Goal: Information Seeking & Learning: Learn about a topic

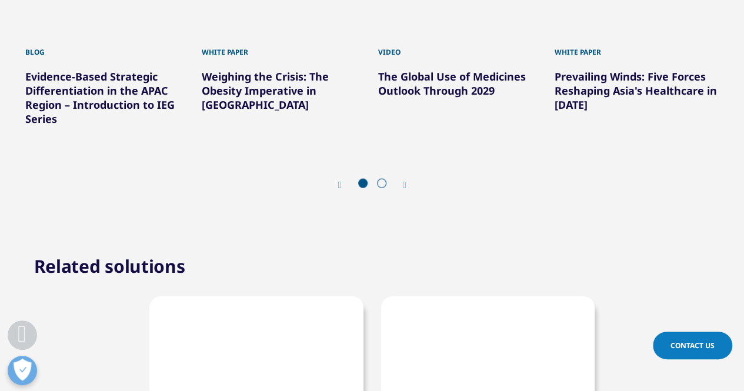
scroll to position [1059, 0]
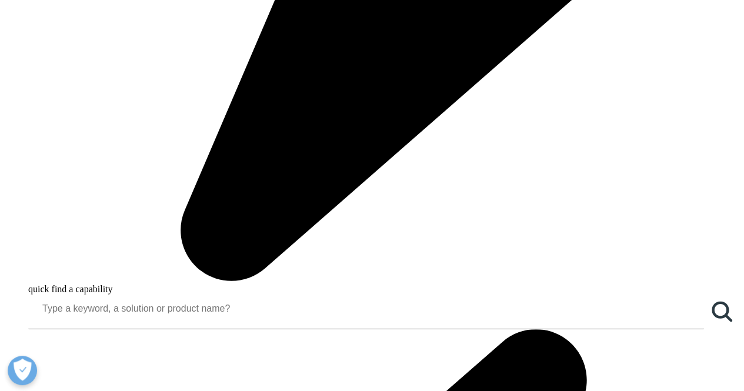
drag, startPoint x: 455, startPoint y: 154, endPoint x: 457, endPoint y: 160, distance: 6.7
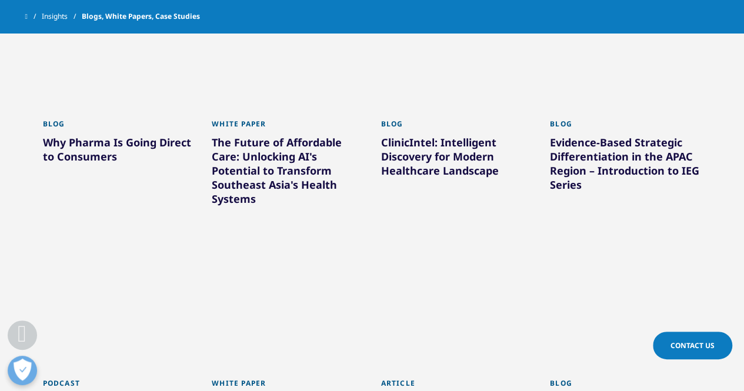
click at [454, 155] on div "ClinicIntel: Intelligent Discovery for Modern Healthcare Landscape" at bounding box center [457, 158] width 152 height 47
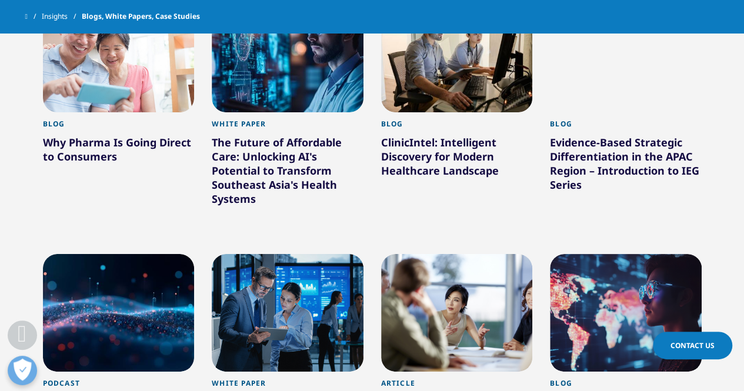
click at [448, 149] on div "ClinicIntel: Intelligent Discovery for Modern Healthcare Landscape" at bounding box center [457, 158] width 152 height 47
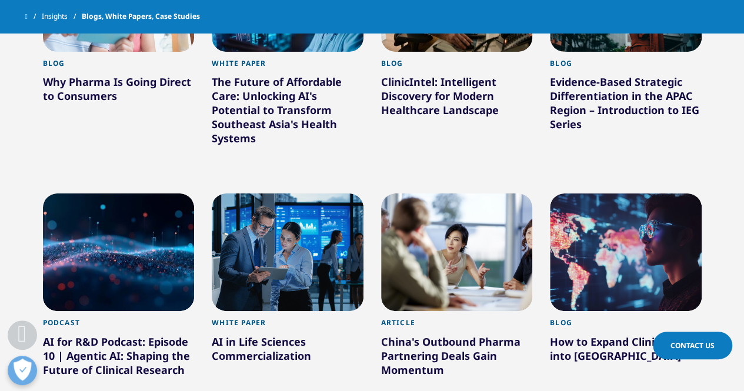
scroll to position [888, 0]
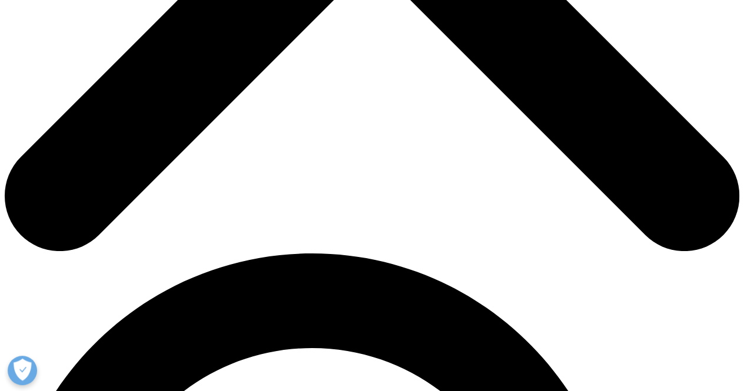
scroll to position [353, 0]
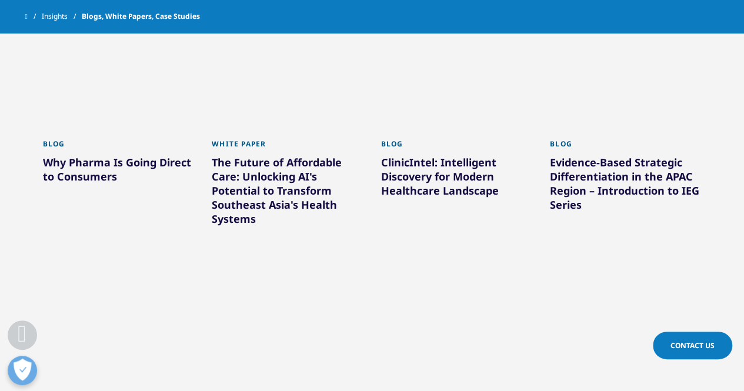
scroll to position [785, 0]
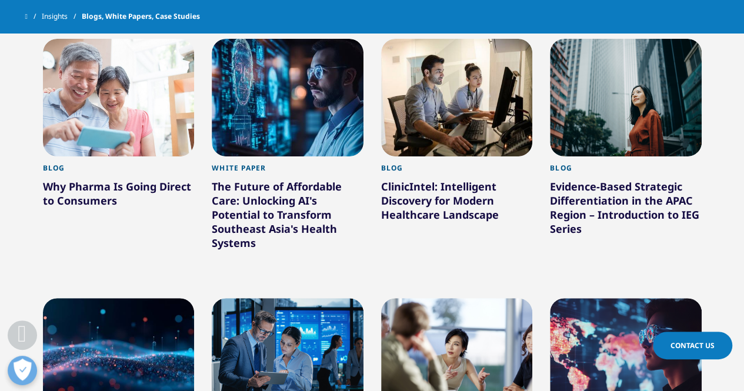
click at [634, 210] on div "Evidence-Based Strategic Differentiation in the APAC Region – Introduction to I…" at bounding box center [626, 210] width 152 height 61
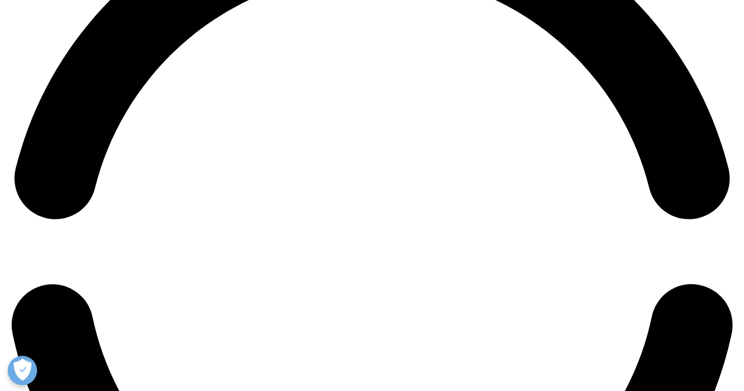
scroll to position [1648, 0]
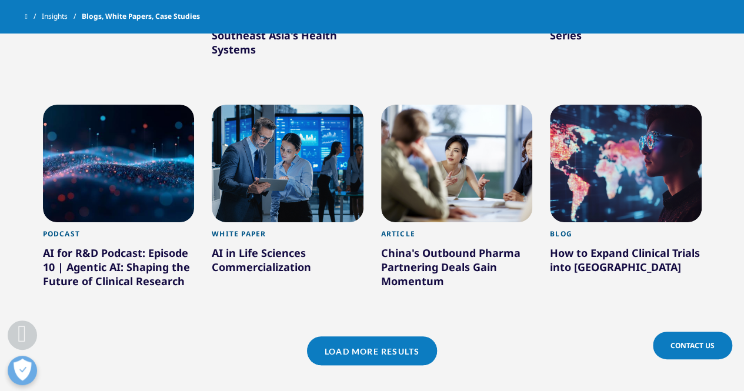
scroll to position [1020, 0]
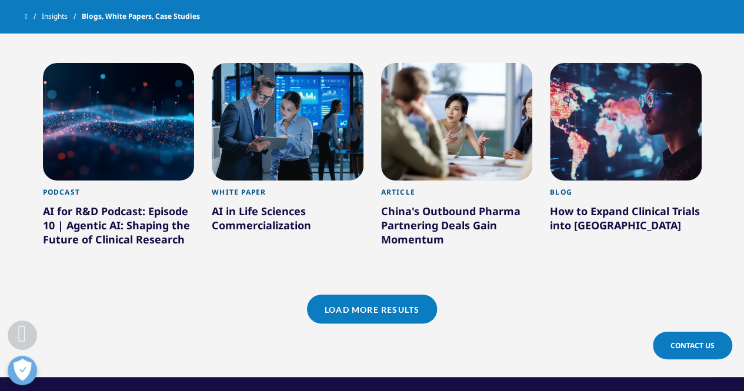
click at [129, 223] on div "AI for R&D Podcast: Episode 10 | Agentic AI: Shaping the Future of Clinical Res…" at bounding box center [119, 227] width 152 height 47
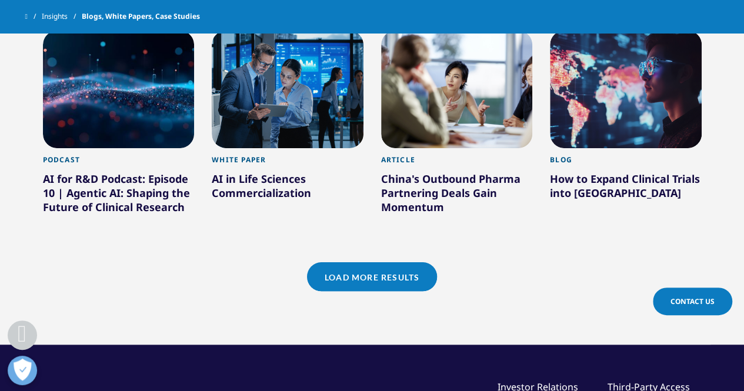
scroll to position [1079, 0]
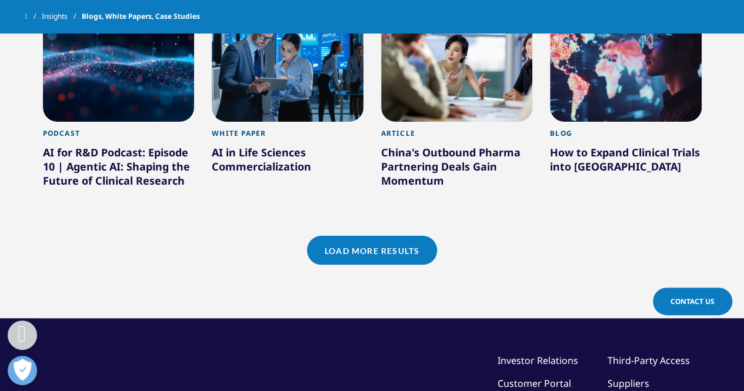
click at [129, 165] on div "AI for R&D Podcast: Episode 10 | Agentic AI: Shaping the Future of Clinical Res…" at bounding box center [119, 168] width 152 height 47
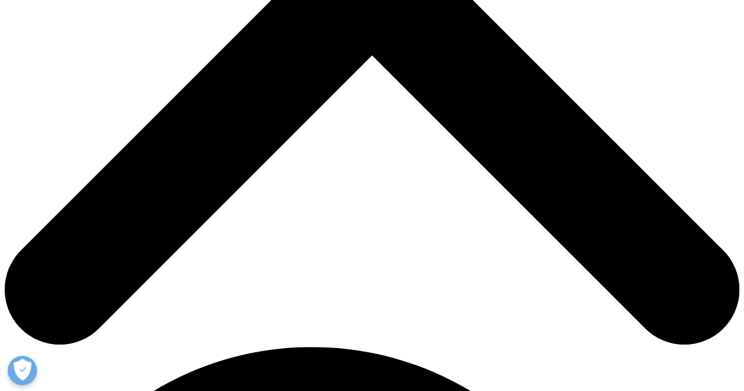
scroll to position [294, 0]
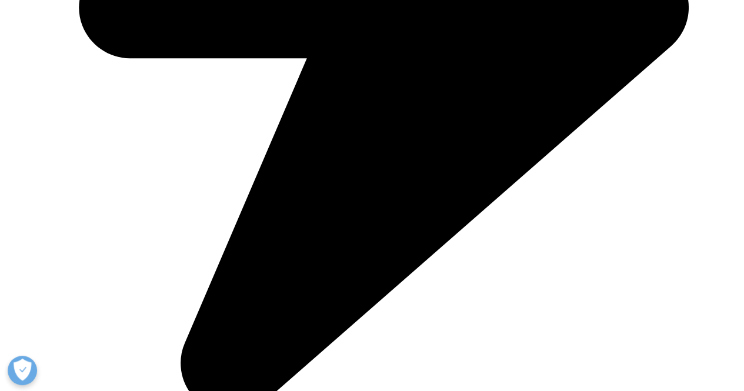
scroll to position [1012, 0]
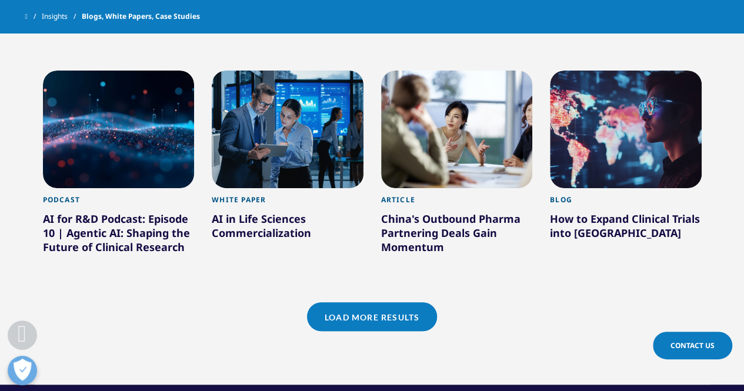
click at [276, 227] on div "AI in Life Sciences Commercialization" at bounding box center [288, 228] width 152 height 33
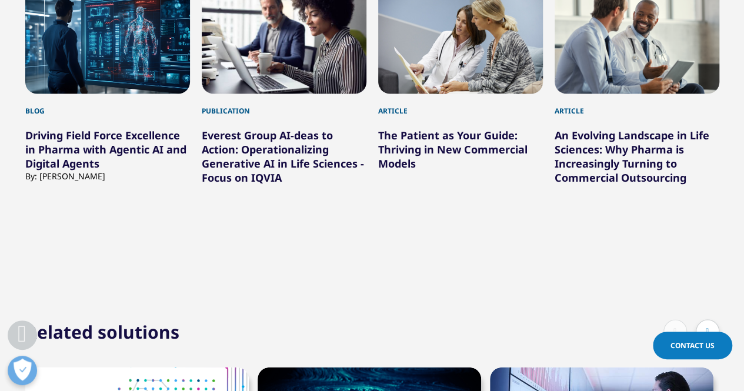
scroll to position [1059, 0]
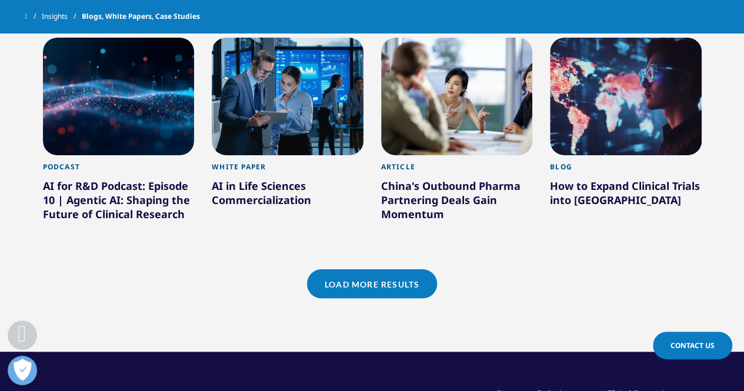
scroll to position [1012, 0]
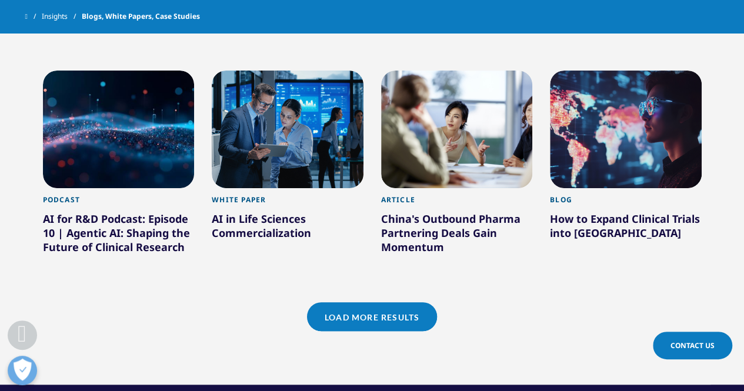
click at [430, 227] on div "China's Outbound Pharma Partnering Deals Gain Momentum" at bounding box center [457, 235] width 152 height 47
click at [428, 226] on div "China's Outbound Pharma Partnering Deals Gain Momentum" at bounding box center [457, 235] width 152 height 47
click at [456, 219] on div "China's Outbound Pharma Partnering Deals Gain Momentum" at bounding box center [457, 235] width 152 height 47
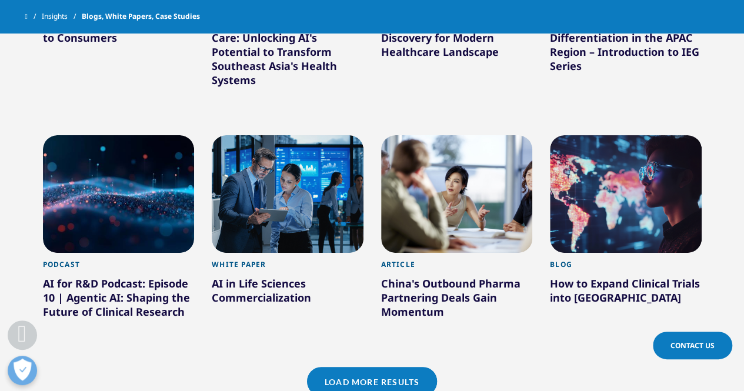
scroll to position [953, 0]
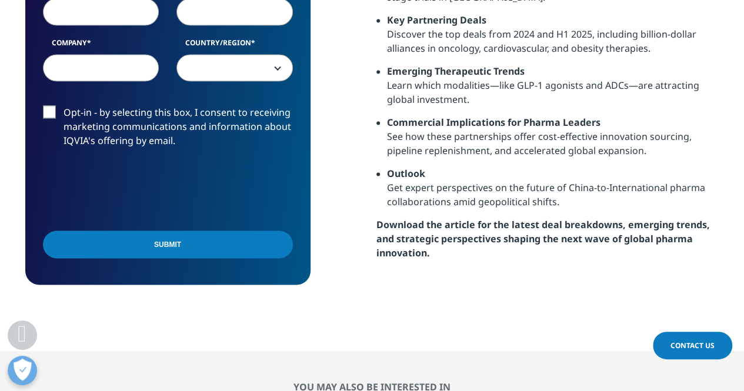
scroll to position [706, 0]
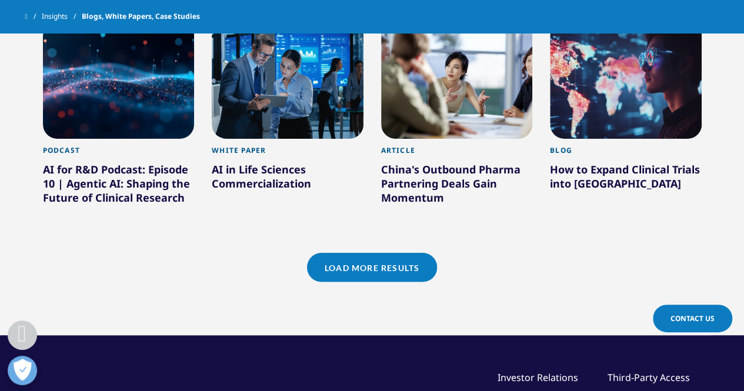
scroll to position [1071, 0]
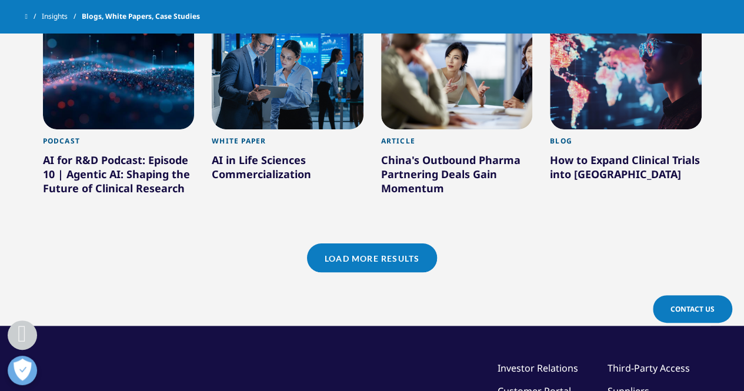
click at [577, 162] on div "How to Expand Clinical Trials into [GEOGRAPHIC_DATA]" at bounding box center [626, 169] width 152 height 33
click at [577, 174] on div "How to Expand Clinical Trials into [GEOGRAPHIC_DATA]" at bounding box center [626, 169] width 152 height 33
click at [576, 174] on div "How to Expand Clinical Trials into [GEOGRAPHIC_DATA]" at bounding box center [626, 169] width 152 height 33
click at [583, 171] on div "How to Expand Clinical Trials into [GEOGRAPHIC_DATA]" at bounding box center [626, 169] width 152 height 33
click at [593, 174] on div "How to Expand Clinical Trials into [GEOGRAPHIC_DATA]" at bounding box center [626, 169] width 152 height 33
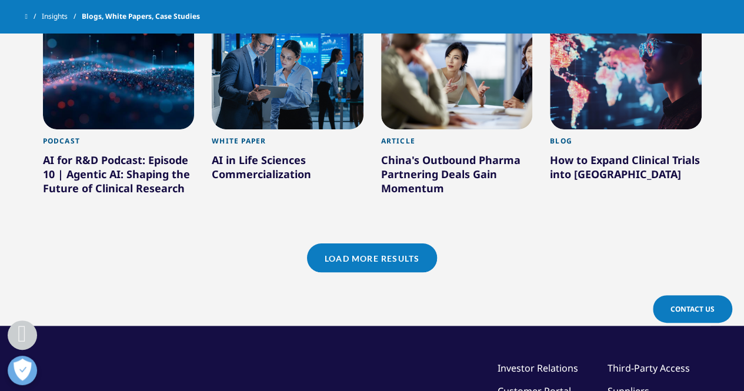
click at [593, 174] on div "How to Expand Clinical Trials into [GEOGRAPHIC_DATA]" at bounding box center [626, 169] width 152 height 33
click at [593, 178] on div "How to Expand Clinical Trials into [GEOGRAPHIC_DATA]" at bounding box center [626, 169] width 152 height 33
click at [593, 177] on div "How to Expand Clinical Trials into [GEOGRAPHIC_DATA]" at bounding box center [626, 169] width 152 height 33
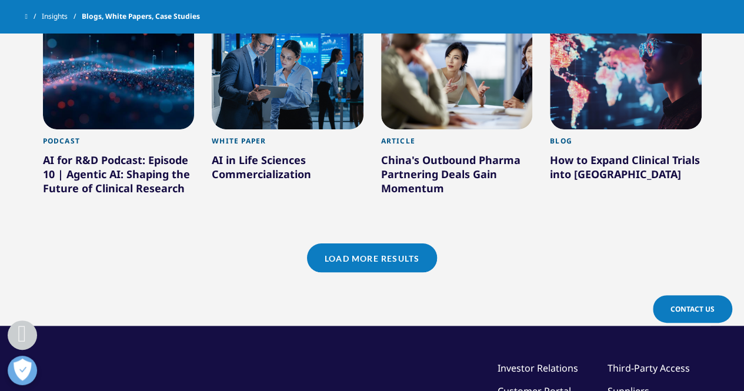
click at [592, 177] on div "How to Expand Clinical Trials into [GEOGRAPHIC_DATA]" at bounding box center [626, 169] width 152 height 33
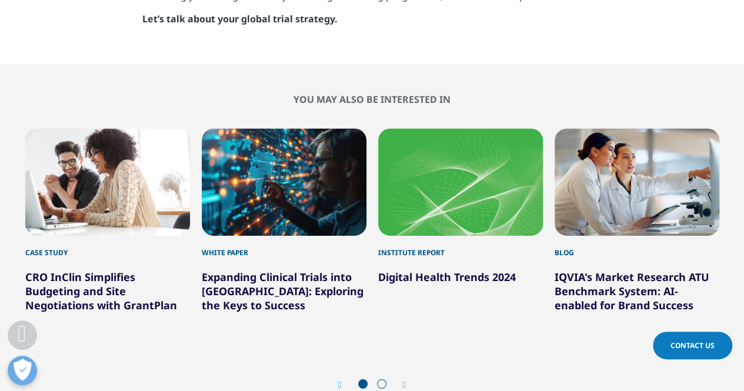
scroll to position [1707, 0]
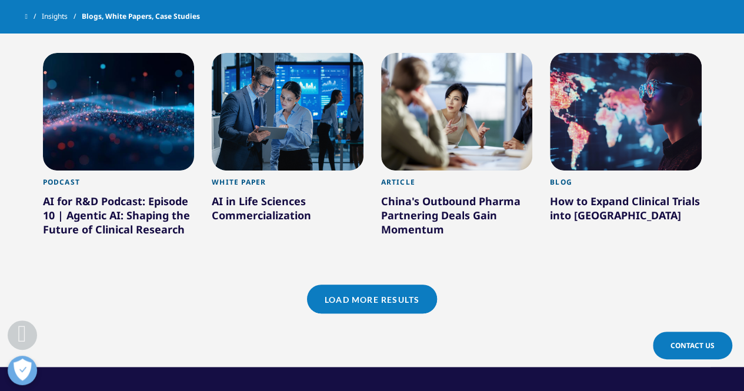
scroll to position [1072, 0]
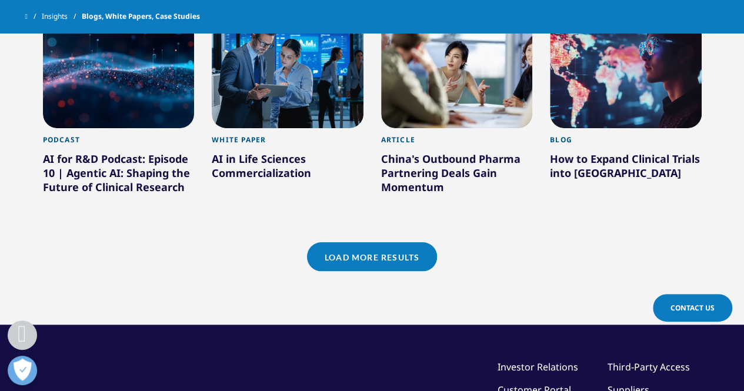
click at [347, 260] on link "Load More Results" at bounding box center [372, 256] width 130 height 29
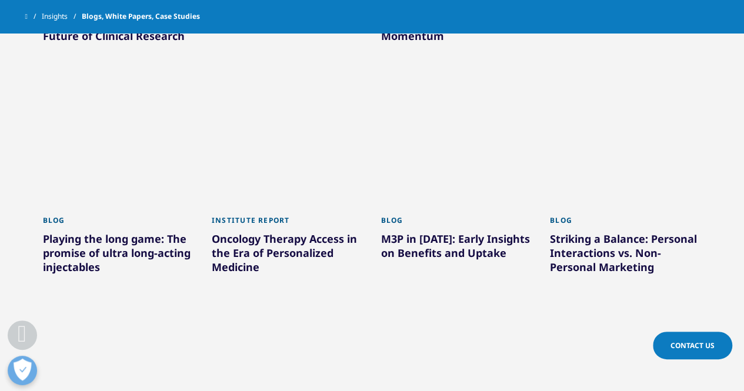
scroll to position [1249, 0]
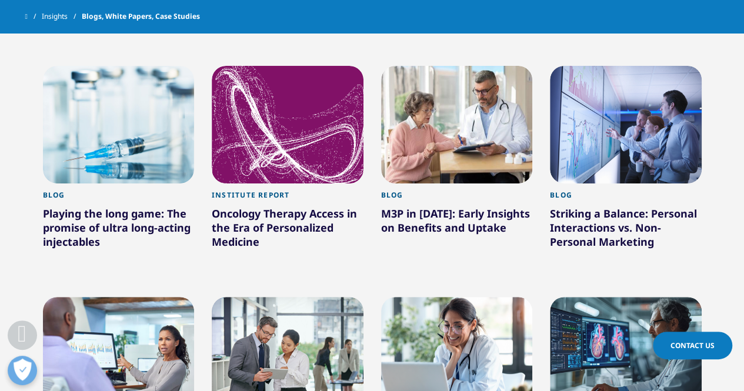
click at [101, 214] on div "Playing the long game: The promise of ultra long-acting injectables" at bounding box center [119, 230] width 152 height 47
click at [111, 223] on div "Playing the long game: The promise of ultra long-acting injectables" at bounding box center [119, 230] width 152 height 47
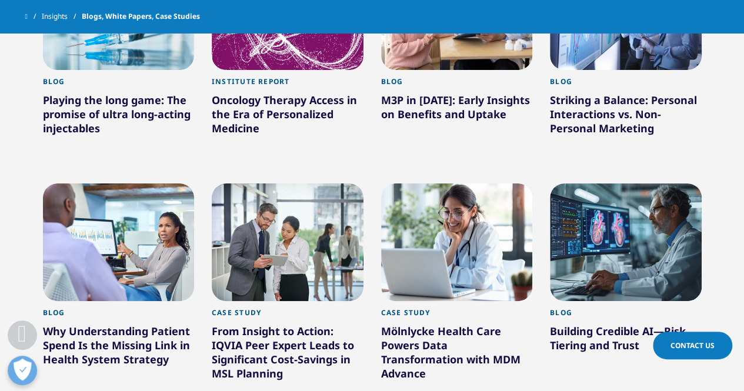
scroll to position [1367, 0]
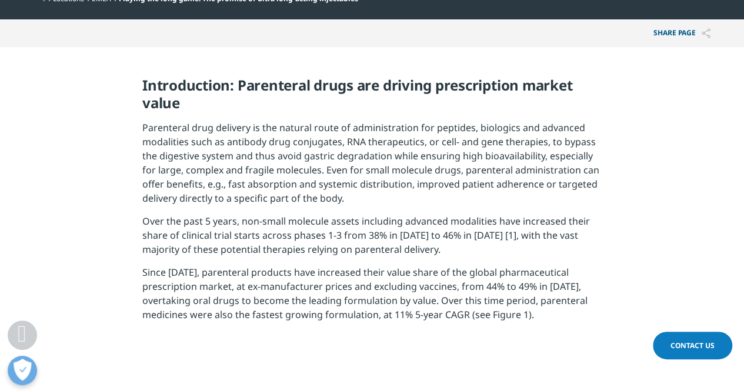
scroll to position [471, 0]
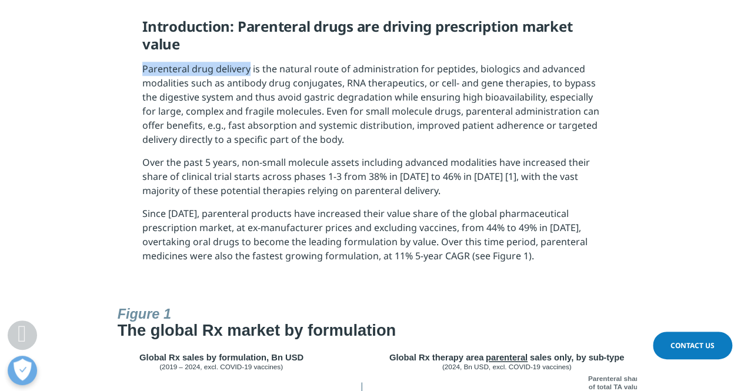
drag, startPoint x: 248, startPoint y: 65, endPoint x: 142, endPoint y: 71, distance: 106.1
click at [142, 71] on span "Parenteral drug delivery is the natural route of administration for peptides, b…" at bounding box center [370, 104] width 457 height 84
copy span "Parenteral drug delivery"
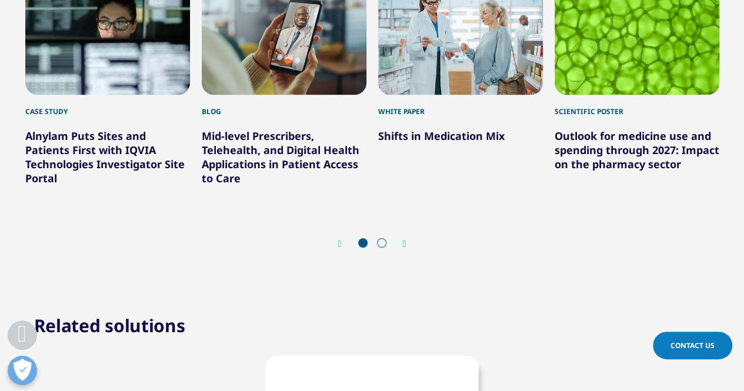
scroll to position [4767, 0]
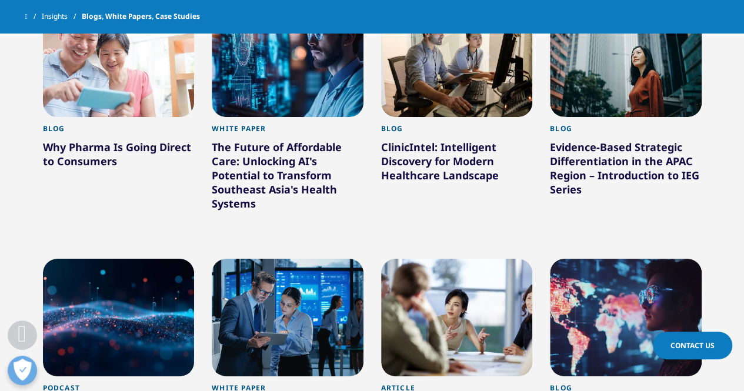
scroll to position [1118, 0]
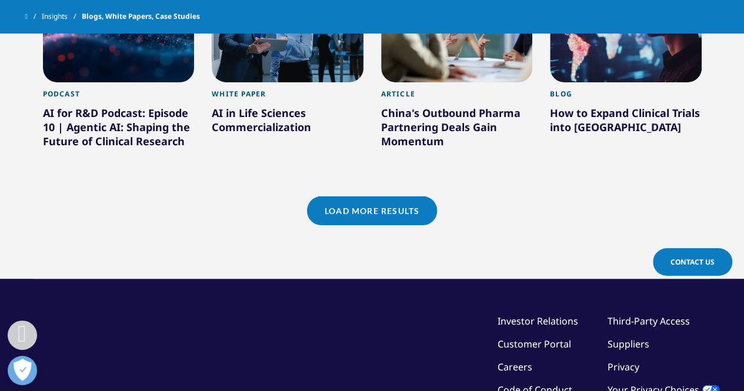
click at [352, 202] on link "Load More Results" at bounding box center [372, 211] width 130 height 29
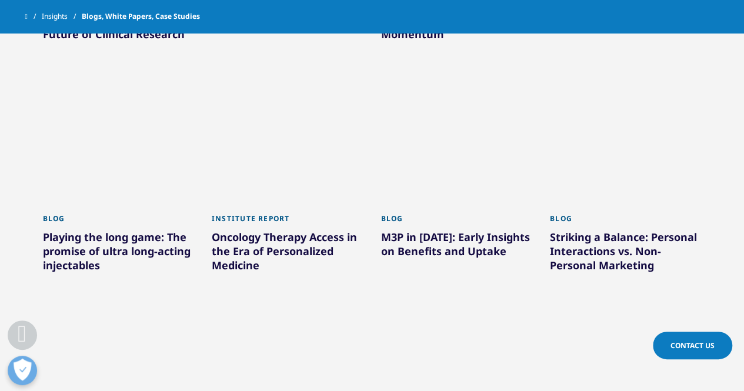
scroll to position [1236, 0]
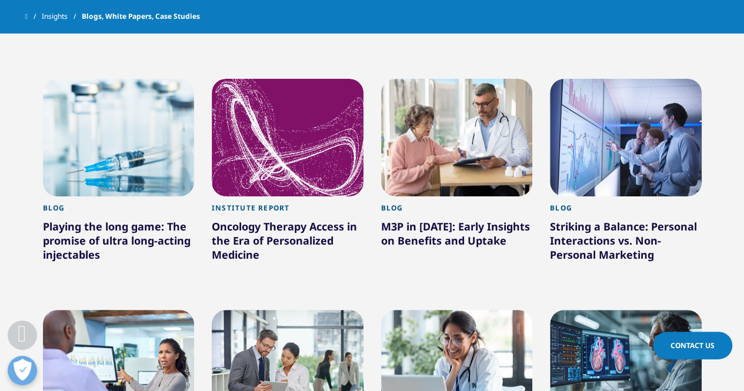
click at [134, 234] on div "Playing the long game: The promise of ultra long-acting injectables" at bounding box center [119, 243] width 152 height 47
